Goal: Information Seeking & Learning: Understand process/instructions

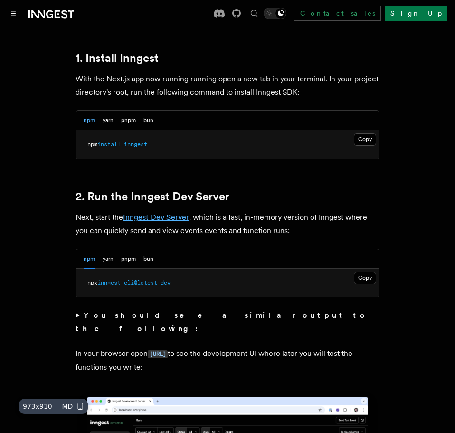
scroll to position [618, 0]
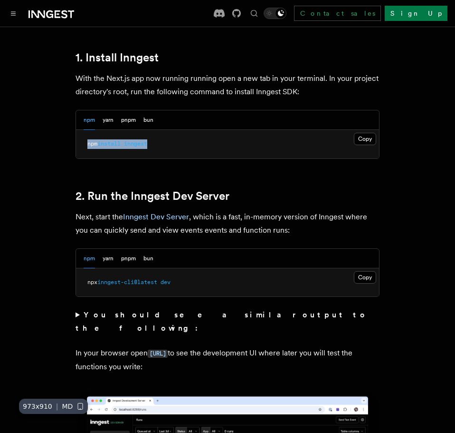
drag, startPoint x: 163, startPoint y: 136, endPoint x: 87, endPoint y: 139, distance: 76.1
click at [87, 139] on pre "npm install inngest" at bounding box center [227, 144] width 303 height 29
click at [115, 141] on pre "npm install inngest" at bounding box center [227, 144] width 303 height 29
click at [145, 116] on button "bun" at bounding box center [149, 119] width 10 height 19
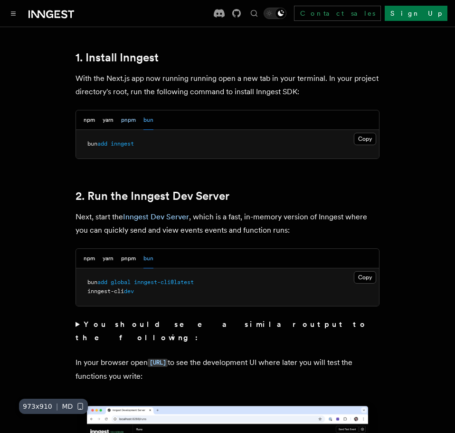
click at [131, 116] on button "pnpm" at bounding box center [128, 119] width 15 height 19
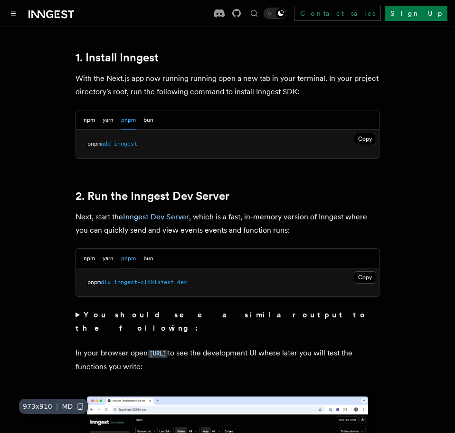
click at [124, 140] on span "inngest" at bounding box center [125, 143] width 23 height 7
click at [367, 147] on pre "pnpm add inngest" at bounding box center [227, 144] width 303 height 29
click at [363, 133] on button "Copy Copied" at bounding box center [365, 139] width 22 height 12
click at [372, 273] on button "Copy Copied" at bounding box center [365, 277] width 22 height 12
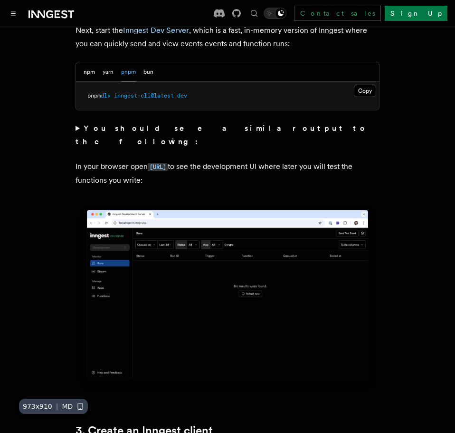
scroll to position [808, 0]
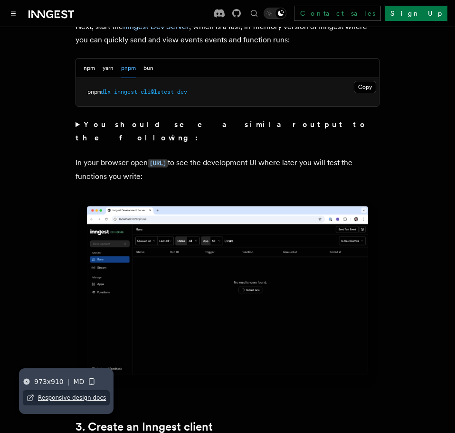
click at [25, 381] on icon at bounding box center [27, 381] width 6 height 6
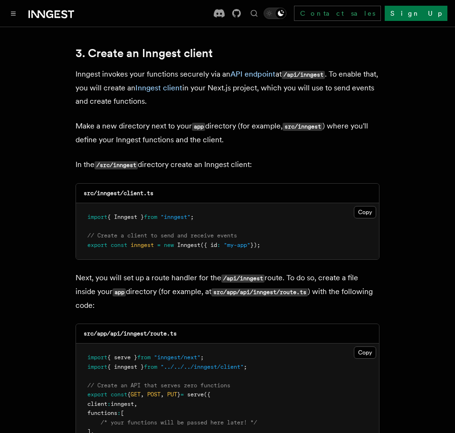
scroll to position [1189, 0]
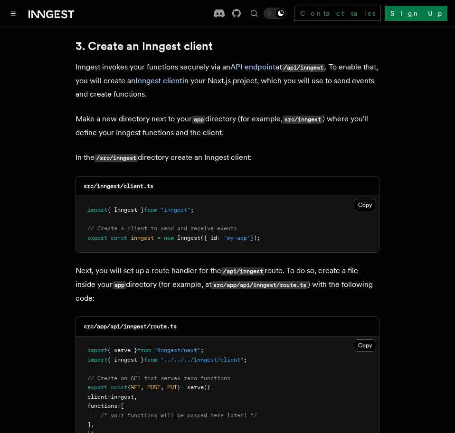
drag, startPoint x: 274, startPoint y: 220, endPoint x: 77, endPoint y: 184, distance: 200.5
click at [77, 196] on pre "import { Inngest } from "inngest" ; // Create a client to send and receive even…" at bounding box center [227, 224] width 303 height 56
copy code "import { Inngest } from "inngest" ; // Create a client to send and receive even…"
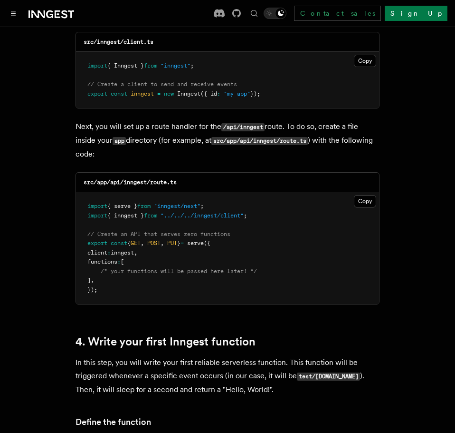
scroll to position [1331, 0]
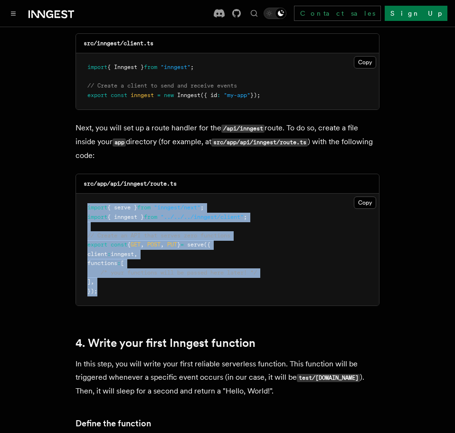
drag, startPoint x: 102, startPoint y: 277, endPoint x: 75, endPoint y: 187, distance: 93.7
copy code "import { serve } from "inngest/next" ; import { inngest } from "../../../innges…"
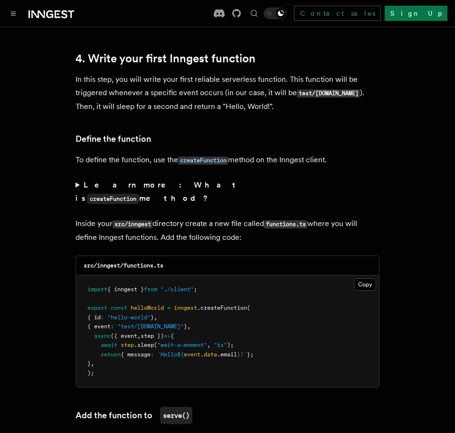
scroll to position [1616, 0]
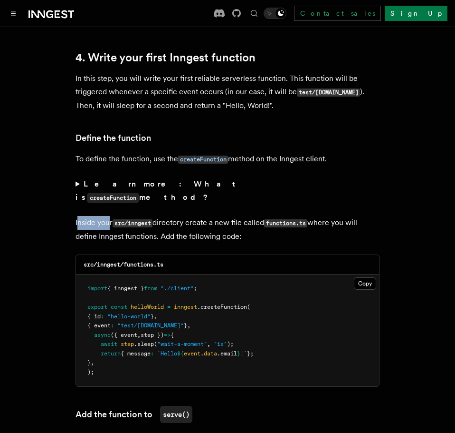
drag, startPoint x: 104, startPoint y: 192, endPoint x: 110, endPoint y: 192, distance: 6.2
click at [110, 216] on p "Inside your src/inngest directory create a new file called functions.ts where y…" at bounding box center [228, 229] width 304 height 27
drag, startPoint x: 150, startPoint y: 189, endPoint x: 216, endPoint y: 192, distance: 66.1
click at [212, 216] on p "Inside your src/inngest directory create a new file called functions.ts where y…" at bounding box center [228, 229] width 304 height 27
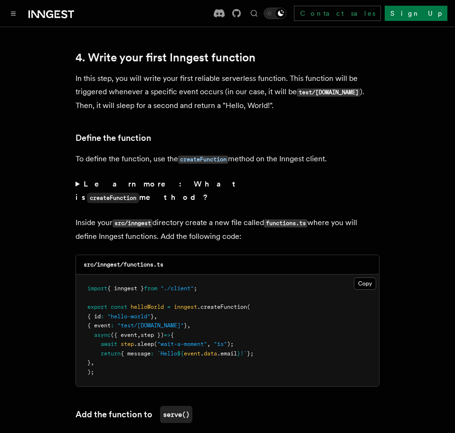
click at [216, 216] on p "Inside your src/inngest directory create a new file called functions.ts where y…" at bounding box center [228, 229] width 304 height 27
click at [280, 216] on p "Inside your src/inngest directory create a new file called functions.ts where y…" at bounding box center [228, 229] width 304 height 27
click at [280, 219] on code "functions.ts" at bounding box center [285, 223] width 43 height 8
drag, startPoint x: 320, startPoint y: 190, endPoint x: 362, endPoint y: 190, distance: 41.8
click at [362, 216] on p "Inside your src/inngest directory create a new file called functions.ts where y…" at bounding box center [228, 229] width 304 height 27
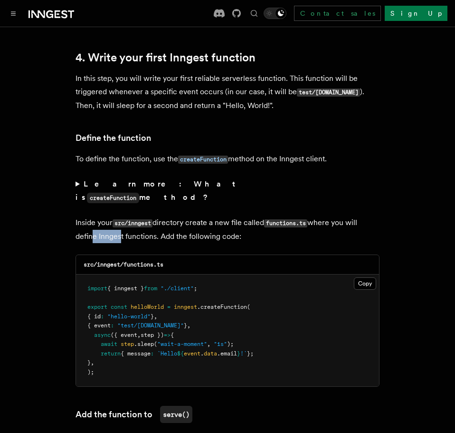
drag, startPoint x: 94, startPoint y: 200, endPoint x: 147, endPoint y: 204, distance: 53.0
click at [139, 216] on p "Inside your src/inngest directory create a new file called functions.ts where y…" at bounding box center [228, 229] width 304 height 27
click at [147, 216] on p "Inside your src/inngest directory create a new file called functions.ts where y…" at bounding box center [228, 229] width 304 height 27
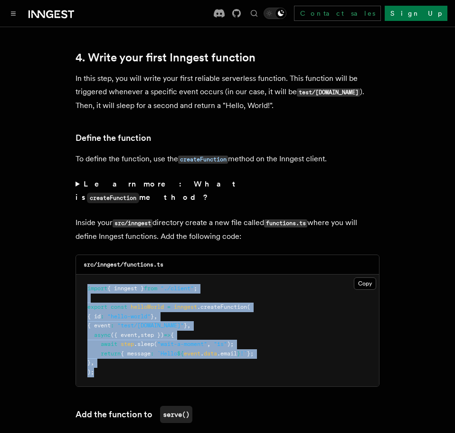
drag, startPoint x: 103, startPoint y: 338, endPoint x: 83, endPoint y: 256, distance: 84.2
click at [83, 274] on pre "import { inngest } from "./client" ; export const helloWorld = inngest .createF…" at bounding box center [227, 330] width 303 height 112
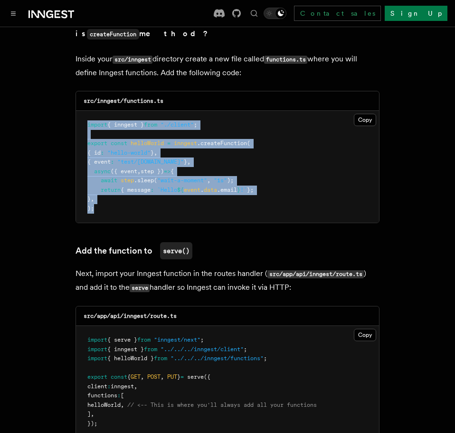
scroll to position [1854, 0]
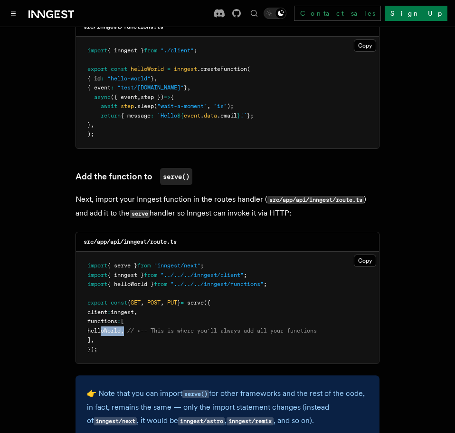
drag, startPoint x: 103, startPoint y: 297, endPoint x: 140, endPoint y: 298, distance: 37.6
click at [140, 327] on span "helloWorld , // <-- This is where you'll always add all your functions" at bounding box center [202, 330] width 230 height 7
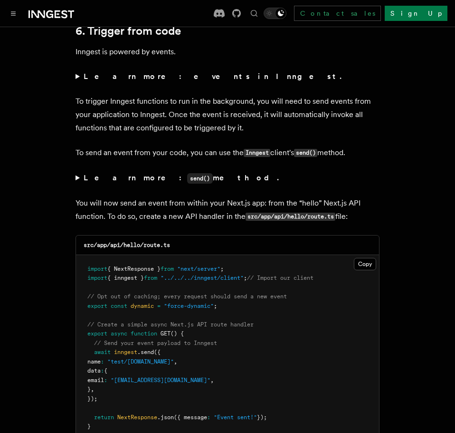
scroll to position [4564, 0]
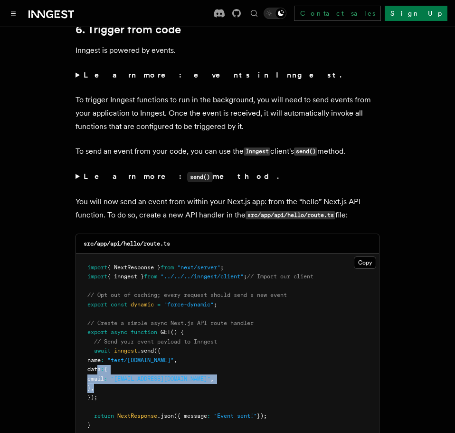
drag, startPoint x: 97, startPoint y: 323, endPoint x: 109, endPoint y: 344, distance: 23.8
click at [109, 344] on pre "import { NextResponse } from "next/server" ; import { inngest } from "../../../…" at bounding box center [227, 346] width 303 height 186
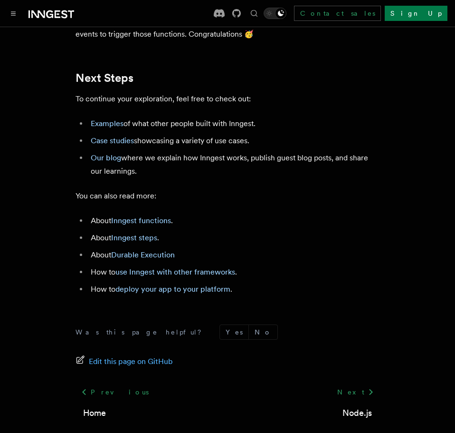
scroll to position [5579, 0]
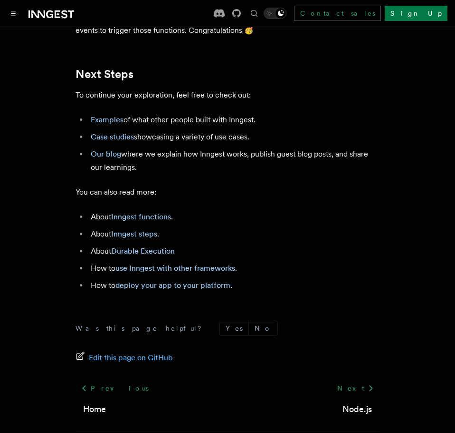
click at [52, 16] on icon at bounding box center [49, 14] width 7 height 8
